Goal: Information Seeking & Learning: Learn about a topic

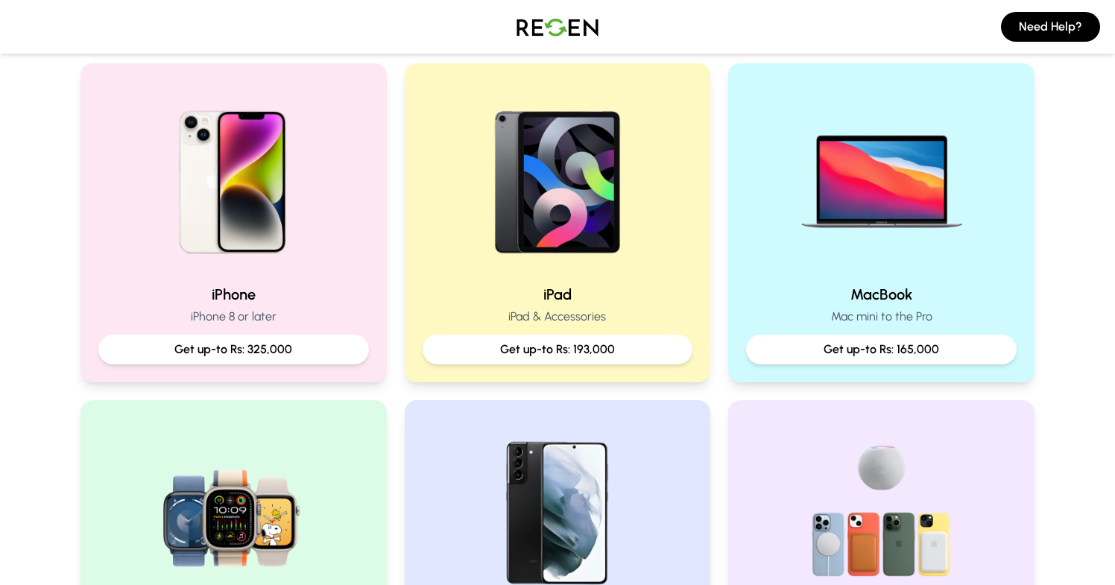
scroll to position [319, 0]
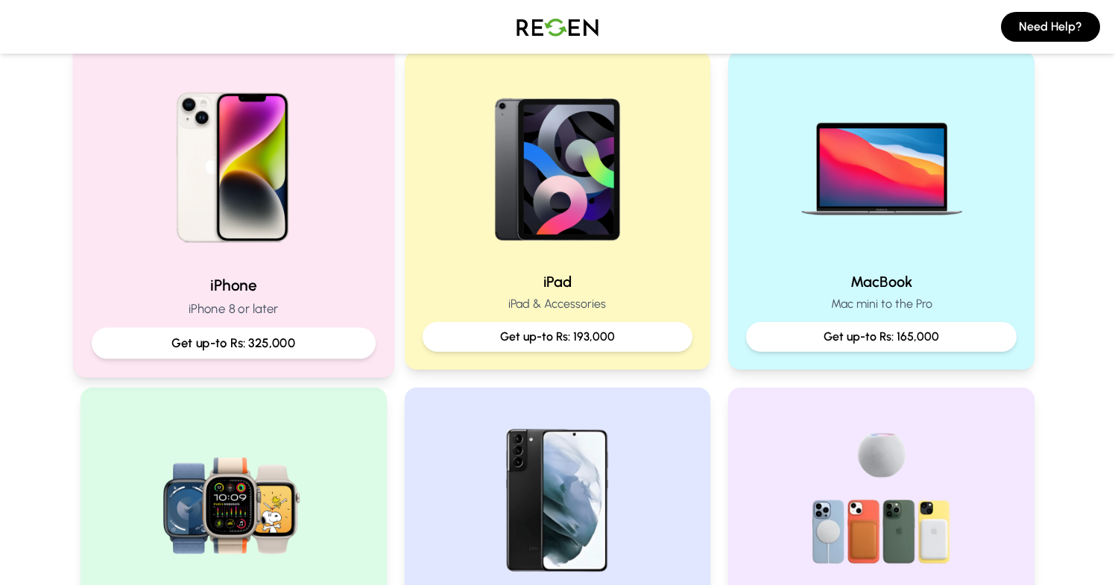
click at [270, 186] on img at bounding box center [233, 162] width 200 height 200
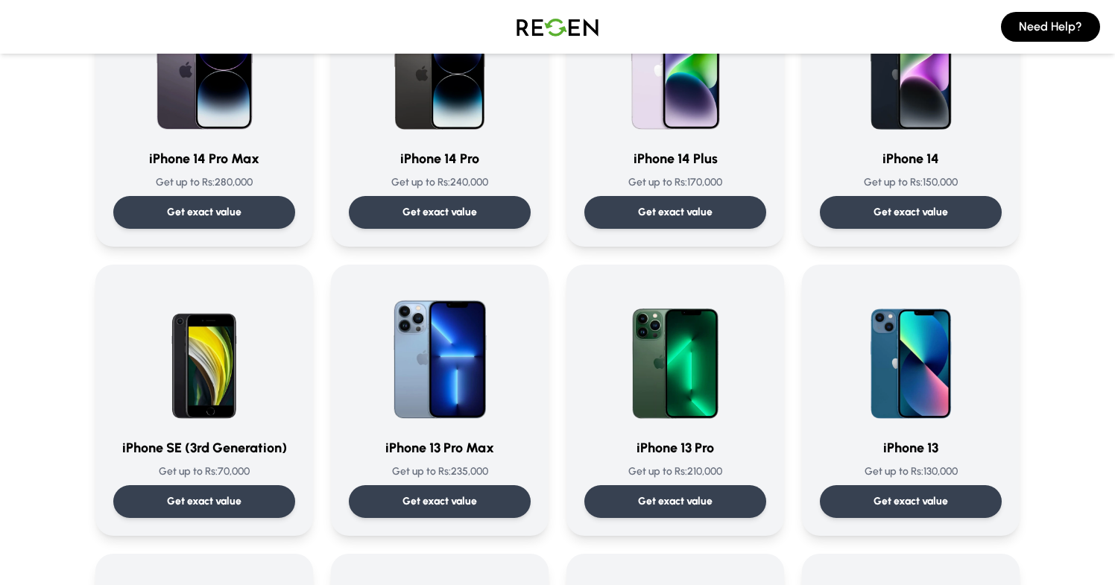
scroll to position [486, 0]
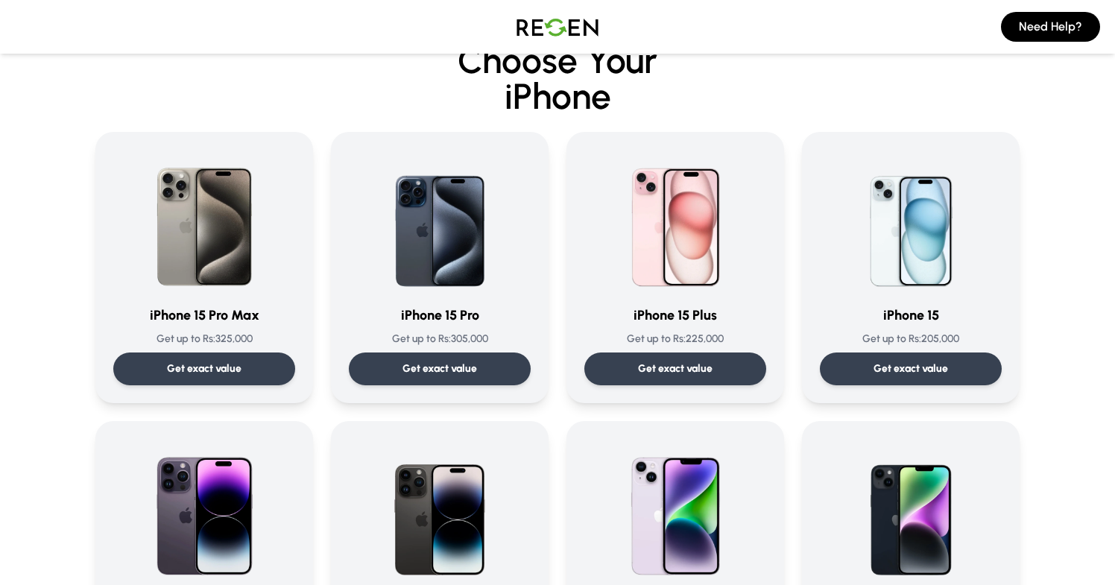
scroll to position [0, 0]
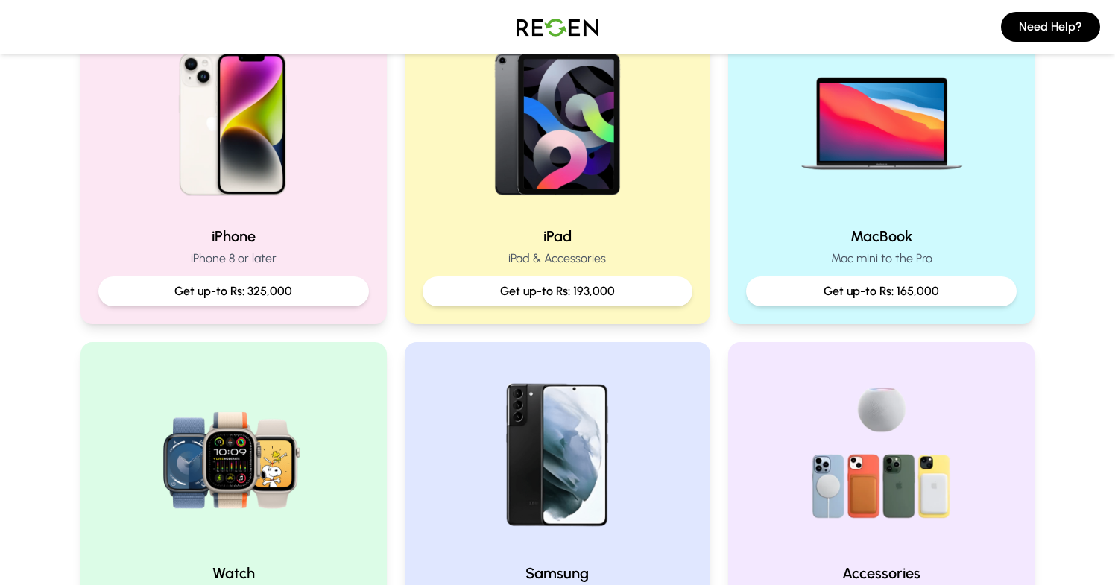
scroll to position [372, 0]
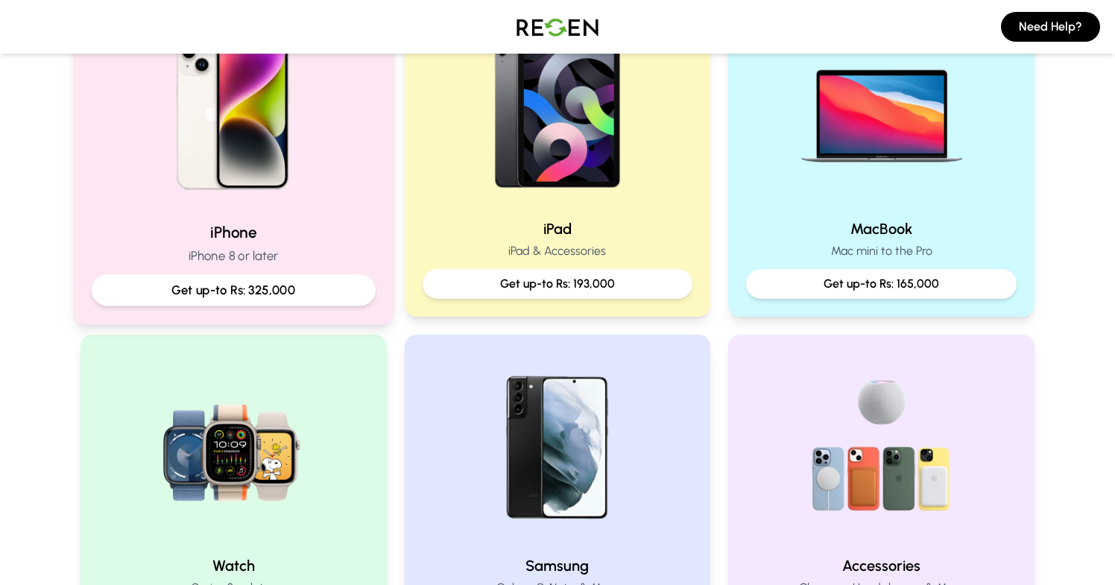
click at [266, 291] on p "Get up-to Rs: 325,000" at bounding box center [233, 290] width 259 height 19
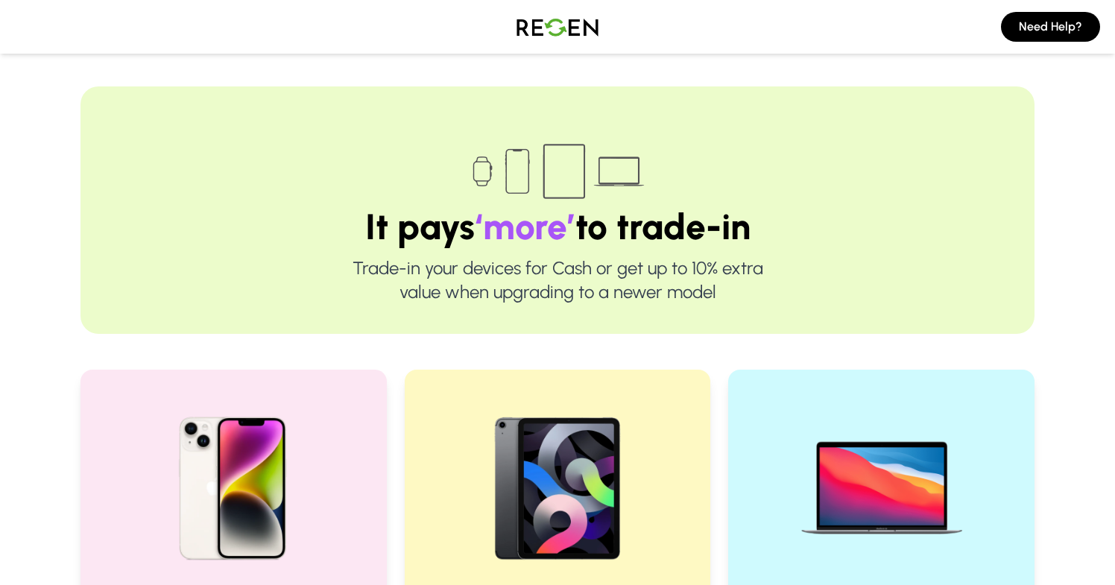
click at [548, 28] on img at bounding box center [557, 27] width 104 height 42
